Goal: Transaction & Acquisition: Obtain resource

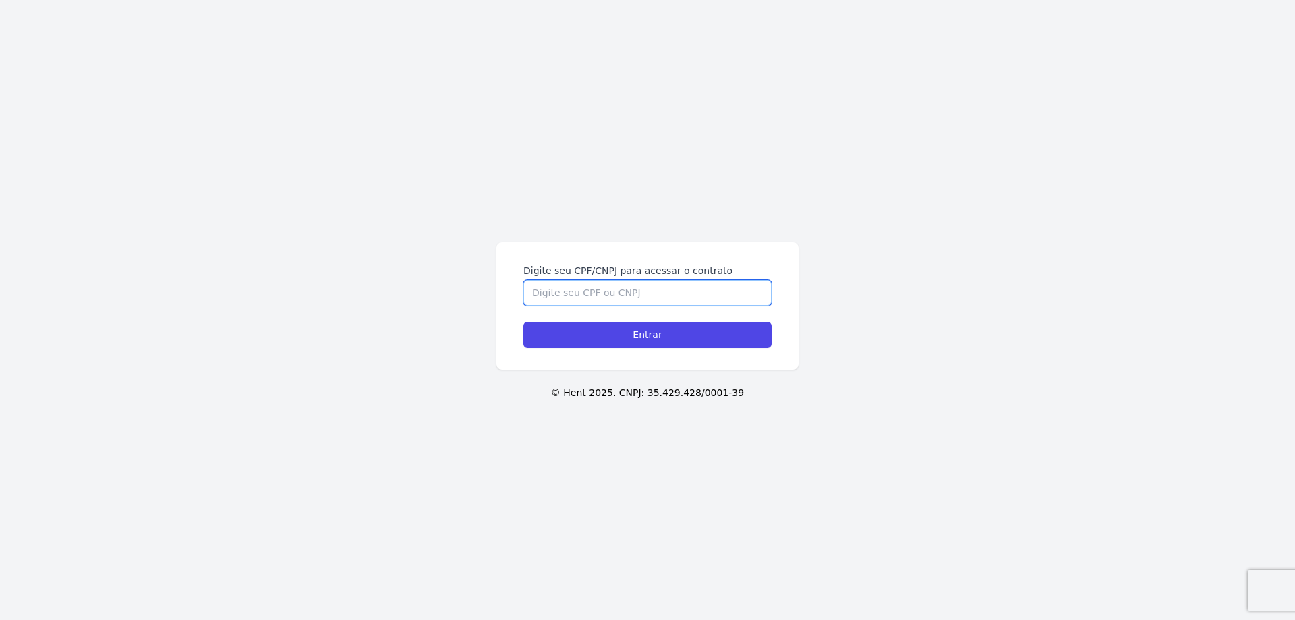
click at [598, 295] on input "Digite seu CPF/CNPJ para acessar o contrato" at bounding box center [647, 293] width 248 height 26
type input "48295770888"
click at [523, 322] on input "Entrar" at bounding box center [647, 335] width 248 height 26
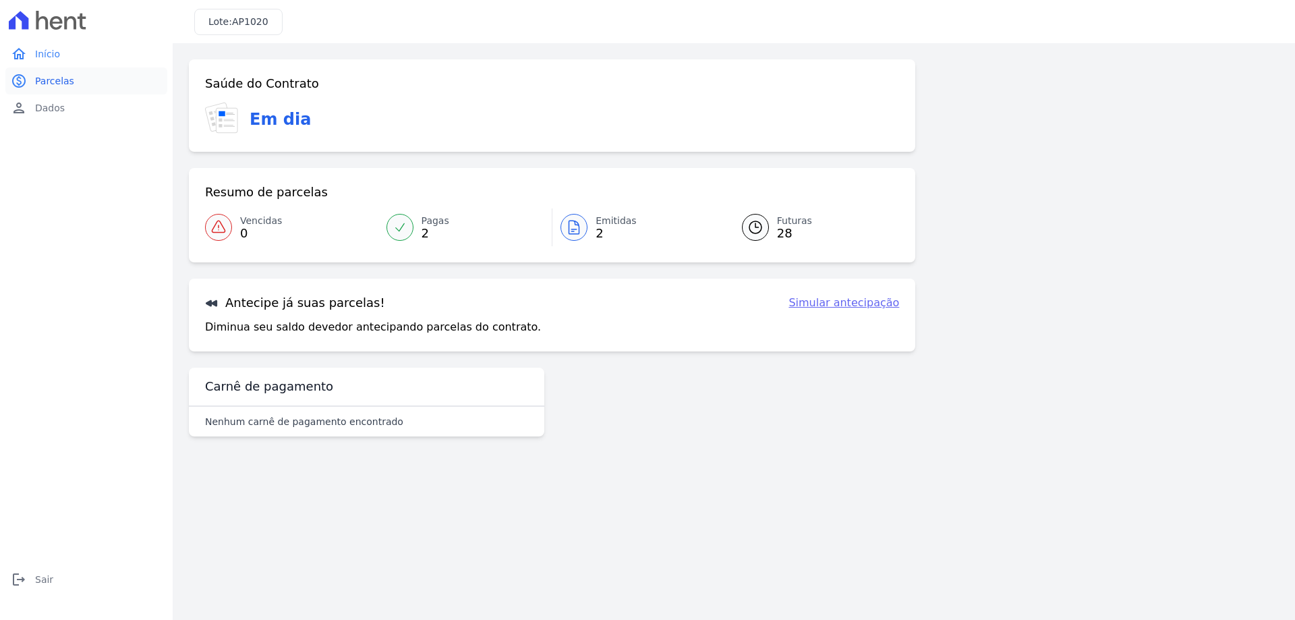
click at [72, 78] on link "paid Parcelas" at bounding box center [86, 80] width 162 height 27
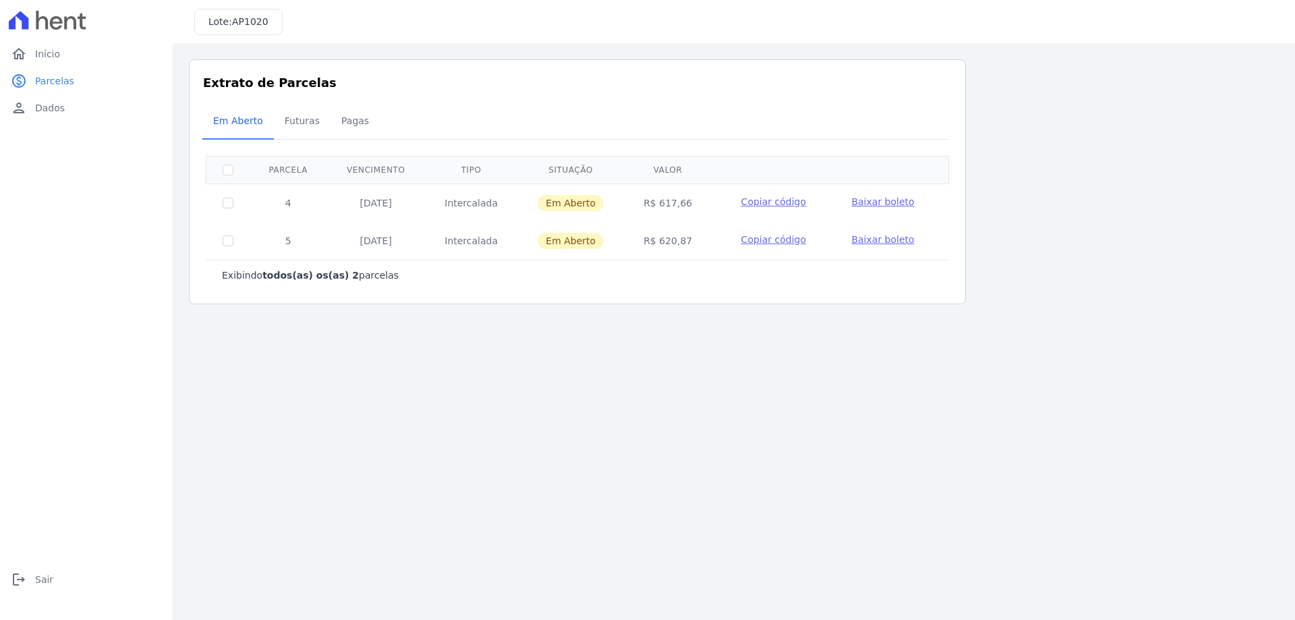
click at [880, 196] on span "Baixar boleto" at bounding box center [882, 201] width 63 height 11
click at [74, 57] on link "home Início" at bounding box center [86, 53] width 162 height 27
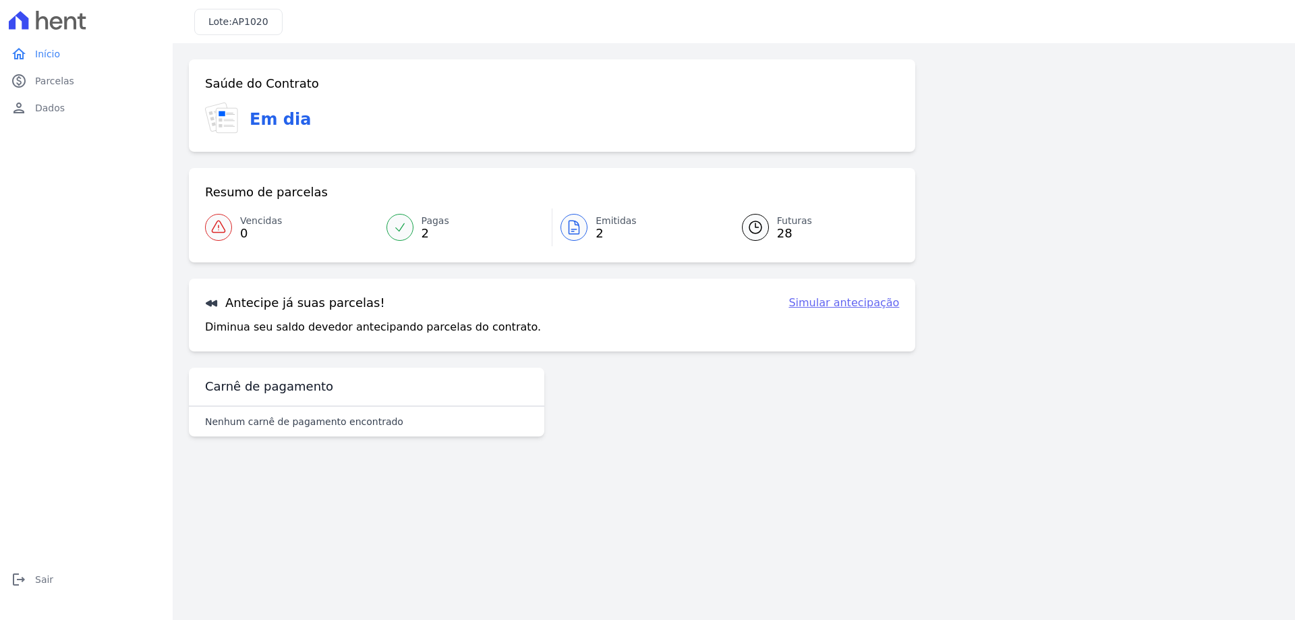
click at [403, 227] on icon at bounding box center [399, 227] width 13 height 13
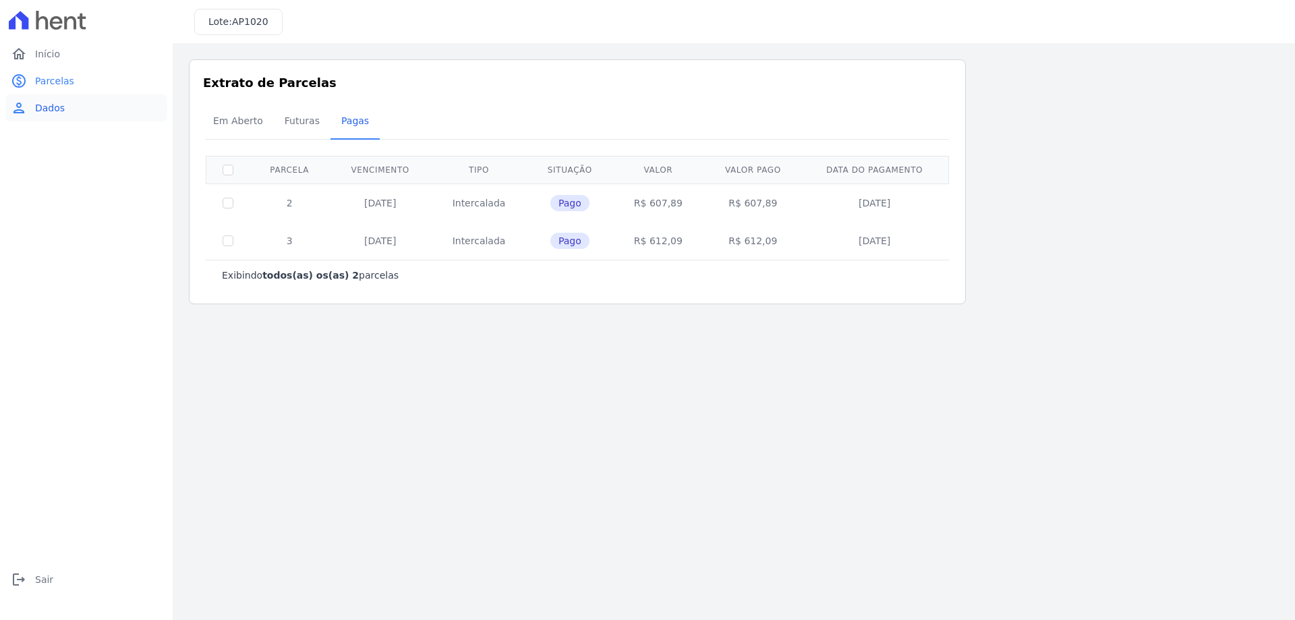
click at [61, 115] on link "person Dados" at bounding box center [86, 107] width 162 height 27
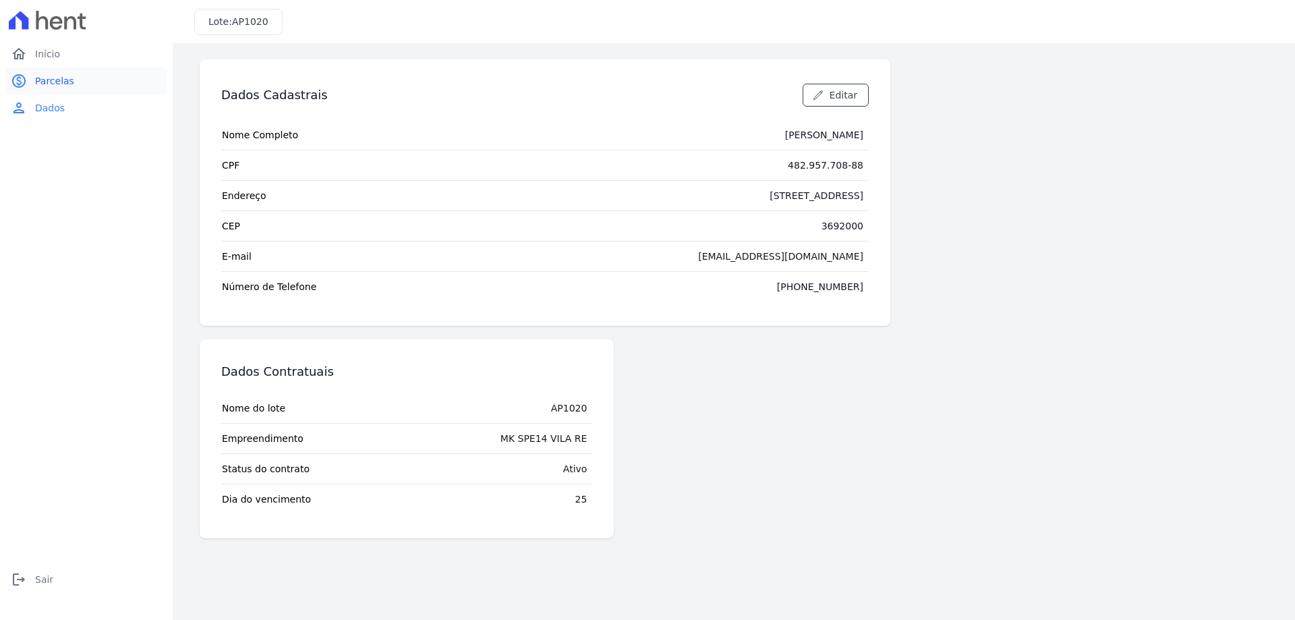
click at [60, 82] on span "Parcelas" at bounding box center [54, 80] width 39 height 13
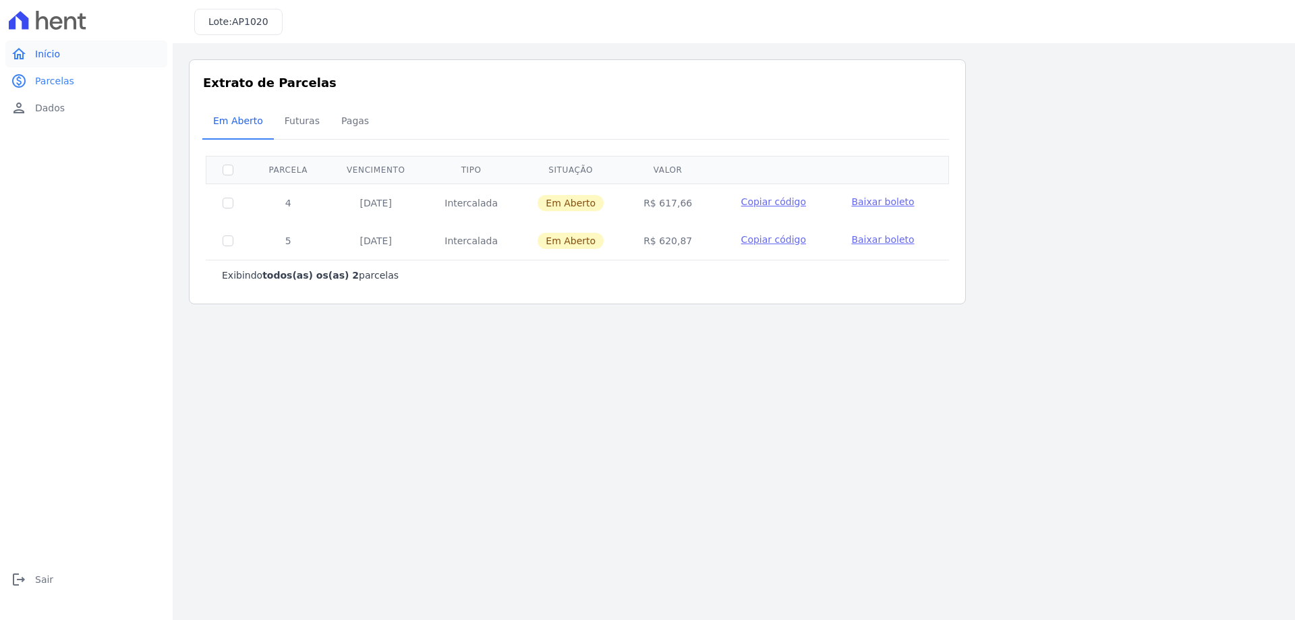
click at [48, 55] on span "Início" at bounding box center [47, 53] width 25 height 13
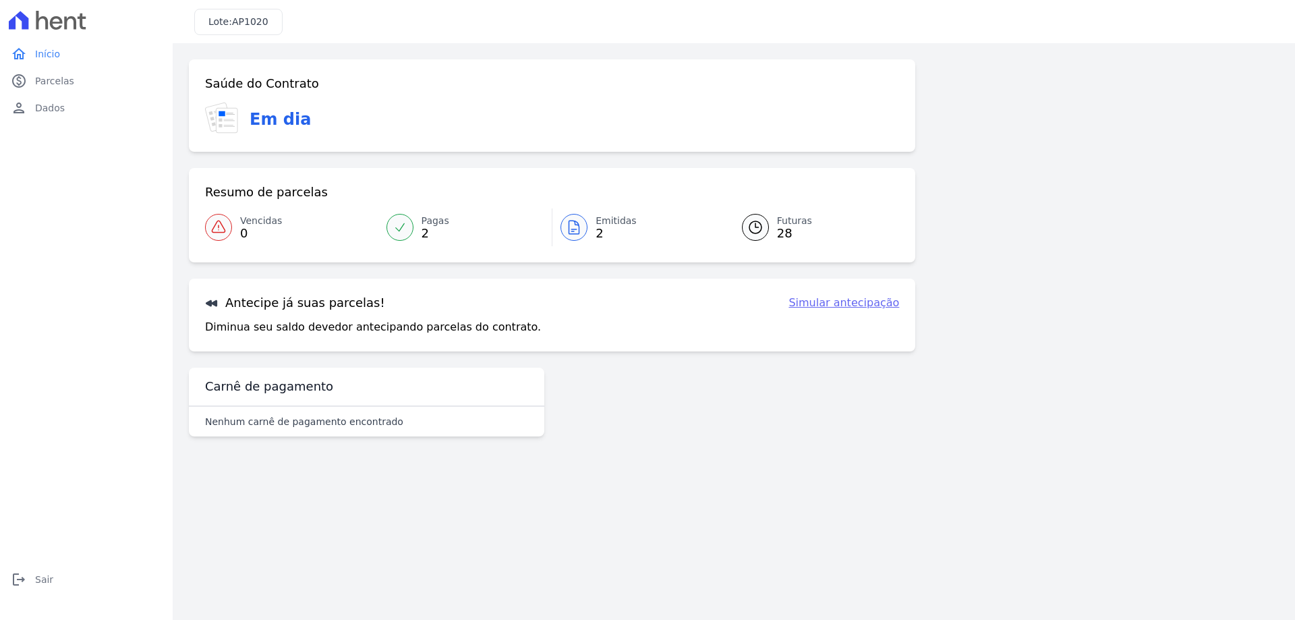
click at [270, 123] on h3 "Em dia" at bounding box center [280, 119] width 61 height 24
click at [228, 25] on h3 "Lote: AP1020" at bounding box center [238, 22] width 60 height 14
click at [575, 221] on icon at bounding box center [574, 227] width 10 height 13
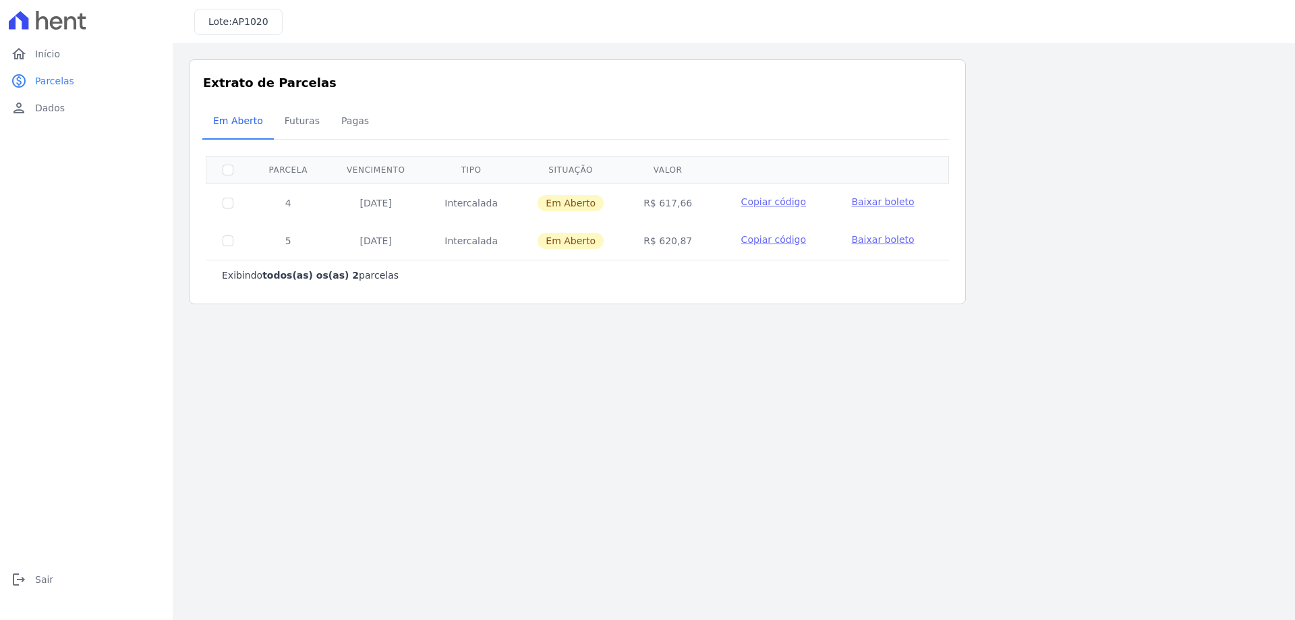
click at [857, 202] on span "Baixar boleto" at bounding box center [882, 201] width 63 height 11
